Goal: Task Accomplishment & Management: Use online tool/utility

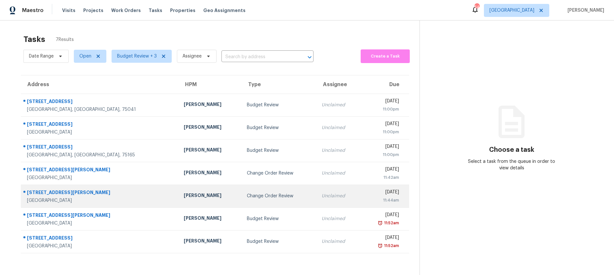
click at [271, 193] on div "Change Order Review" at bounding box center [279, 196] width 64 height 7
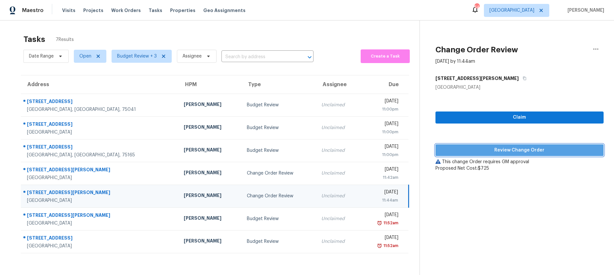
click at [510, 147] on span "Review Change Order" at bounding box center [520, 150] width 158 height 8
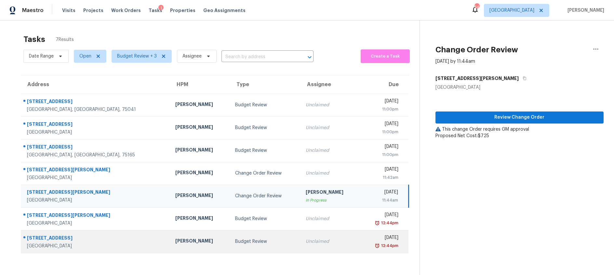
click at [242, 245] on td "Budget Review" at bounding box center [265, 241] width 71 height 23
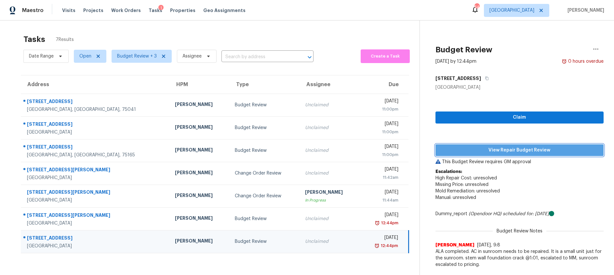
click at [459, 151] on span "View Repair Budget Review" at bounding box center [520, 150] width 158 height 8
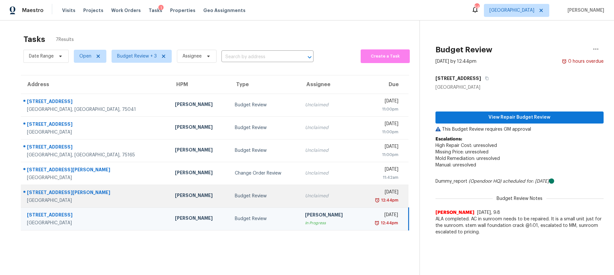
click at [250, 201] on td "Budget Review" at bounding box center [265, 196] width 71 height 23
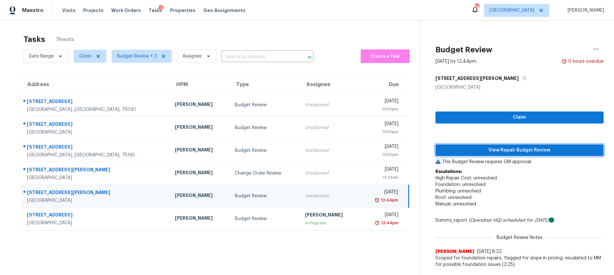
click at [480, 149] on span "View Repair Budget Review" at bounding box center [520, 150] width 158 height 8
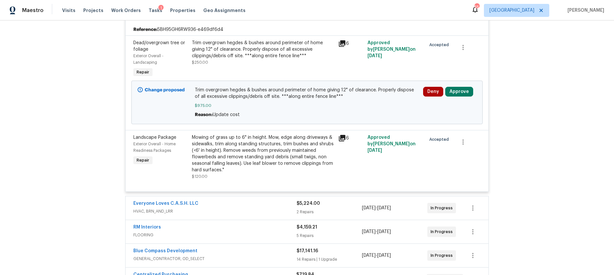
scroll to position [144, 0]
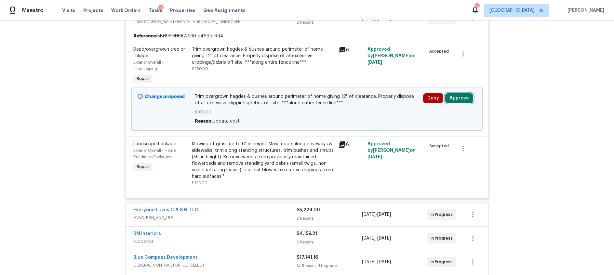
click at [465, 100] on button "Approve" at bounding box center [459, 98] width 28 height 10
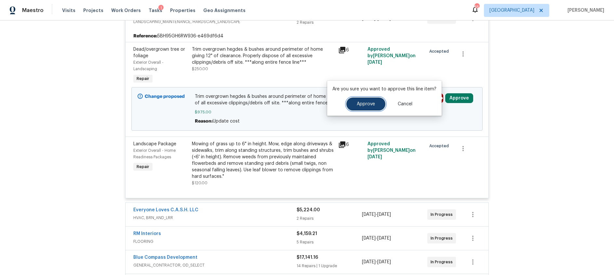
click at [359, 105] on span "Approve" at bounding box center [366, 104] width 18 height 5
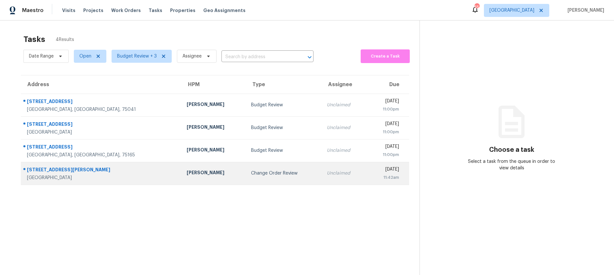
click at [246, 180] on td "Change Order Review" at bounding box center [284, 173] width 76 height 23
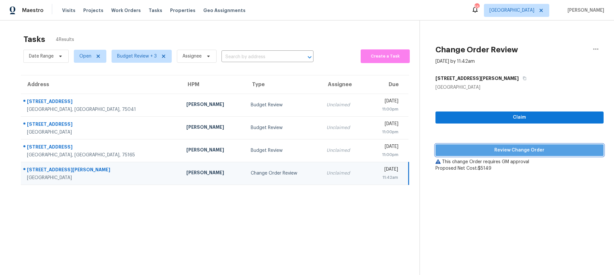
click at [500, 149] on span "Review Change Order" at bounding box center [520, 150] width 158 height 8
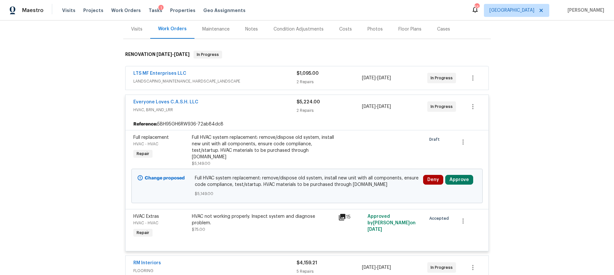
scroll to position [80, 0]
click at [462, 174] on button "Approve" at bounding box center [459, 179] width 28 height 10
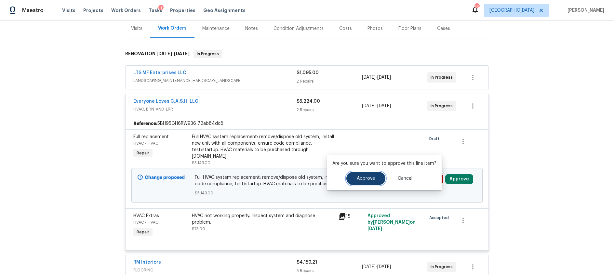
click at [363, 179] on span "Approve" at bounding box center [366, 178] width 18 height 5
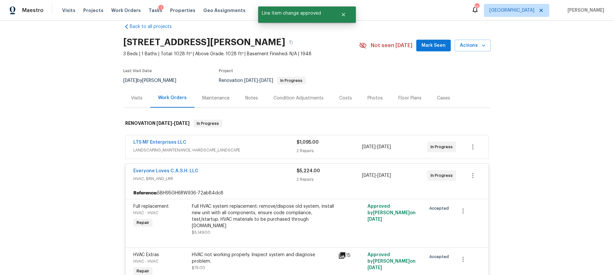
scroll to position [0, 0]
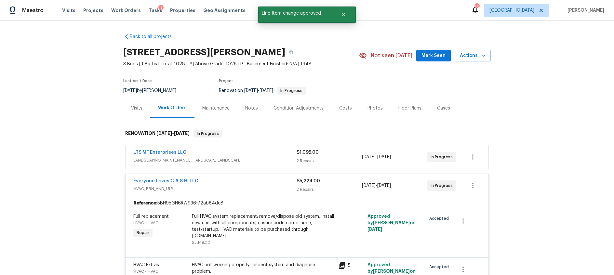
click at [341, 106] on div "Costs" at bounding box center [345, 108] width 13 height 7
